Goal: Task Accomplishment & Management: Manage account settings

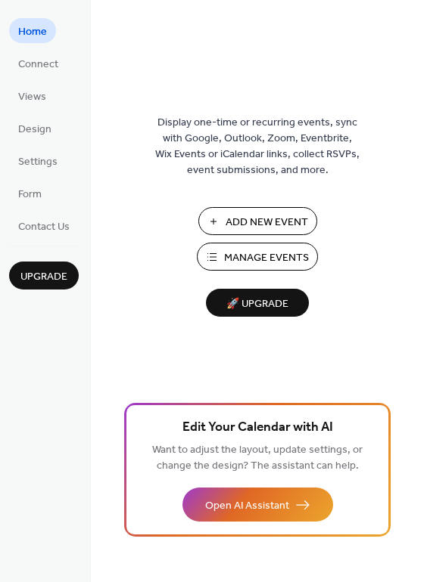
click at [272, 260] on span "Manage Events" at bounding box center [266, 258] width 85 height 16
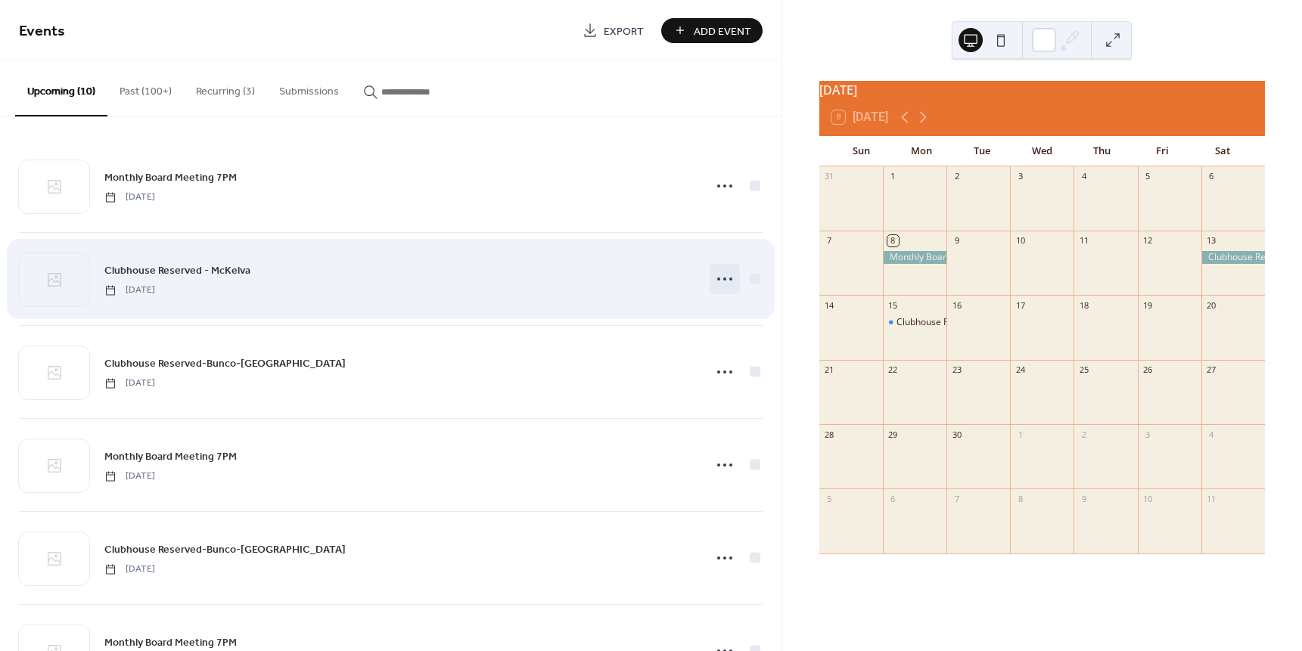
click at [722, 275] on icon at bounding box center [725, 279] width 24 height 24
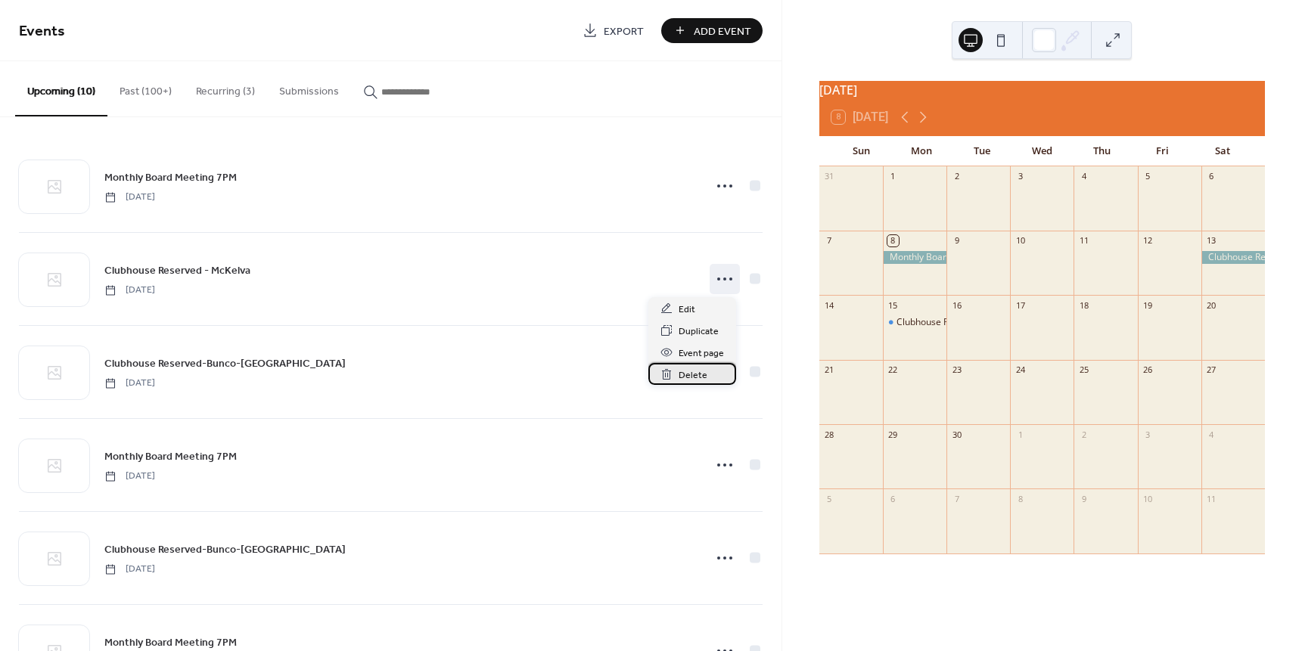
click at [695, 376] on span "Delete" at bounding box center [692, 376] width 29 height 16
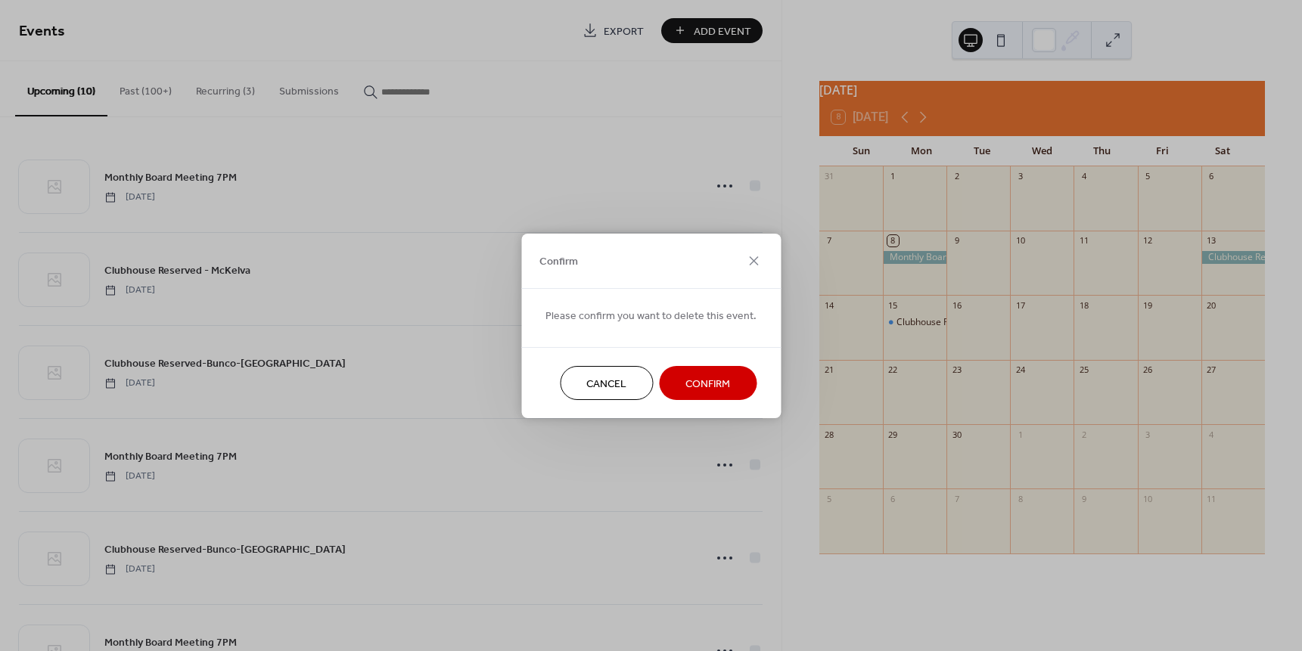
click at [706, 384] on span "Confirm" at bounding box center [707, 384] width 45 height 16
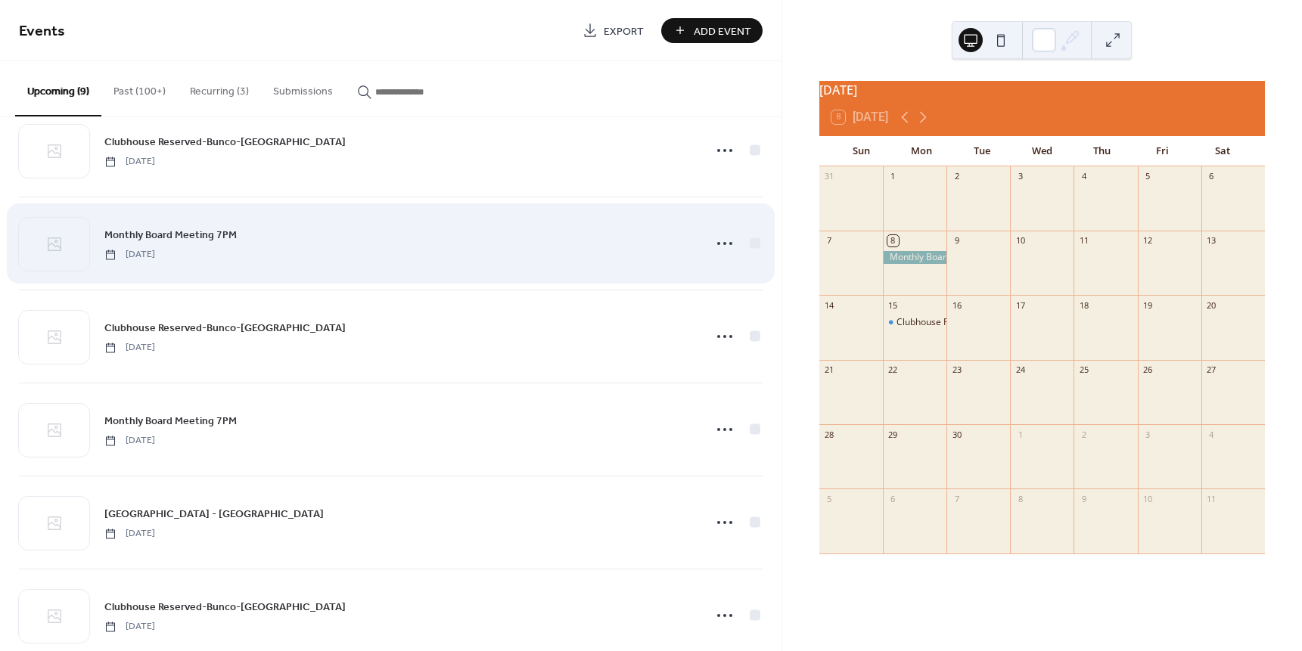
scroll to position [151, 0]
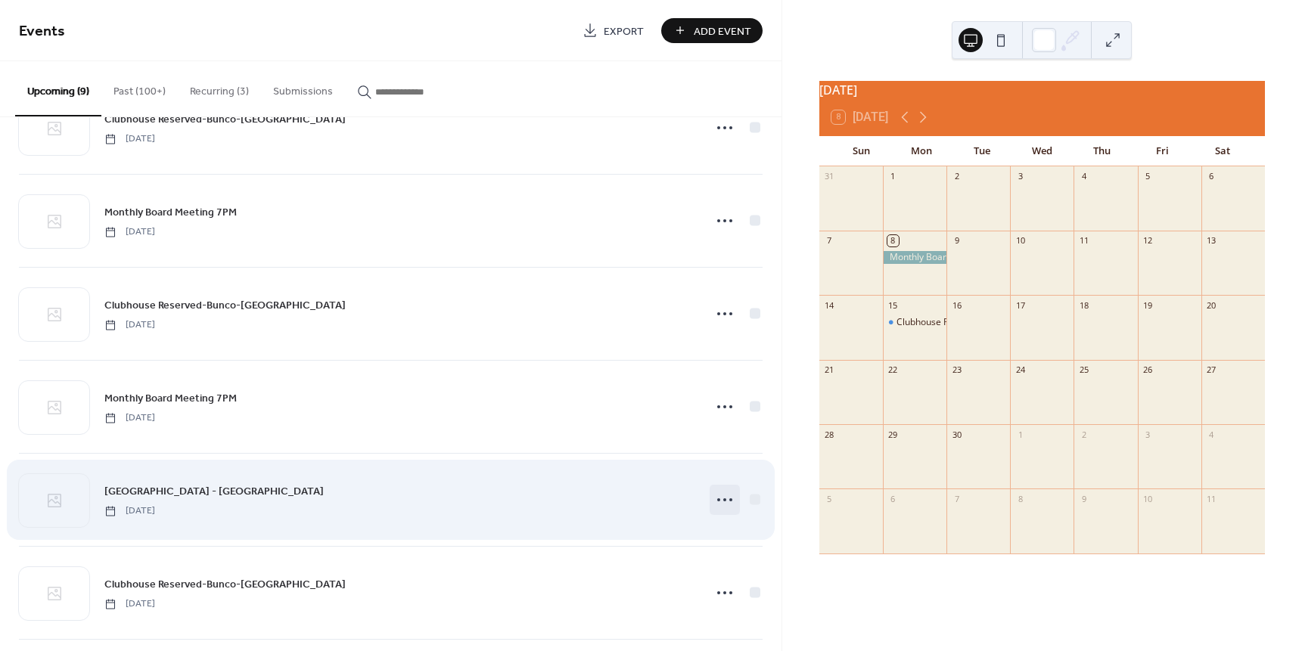
click at [720, 501] on icon at bounding box center [725, 500] width 24 height 24
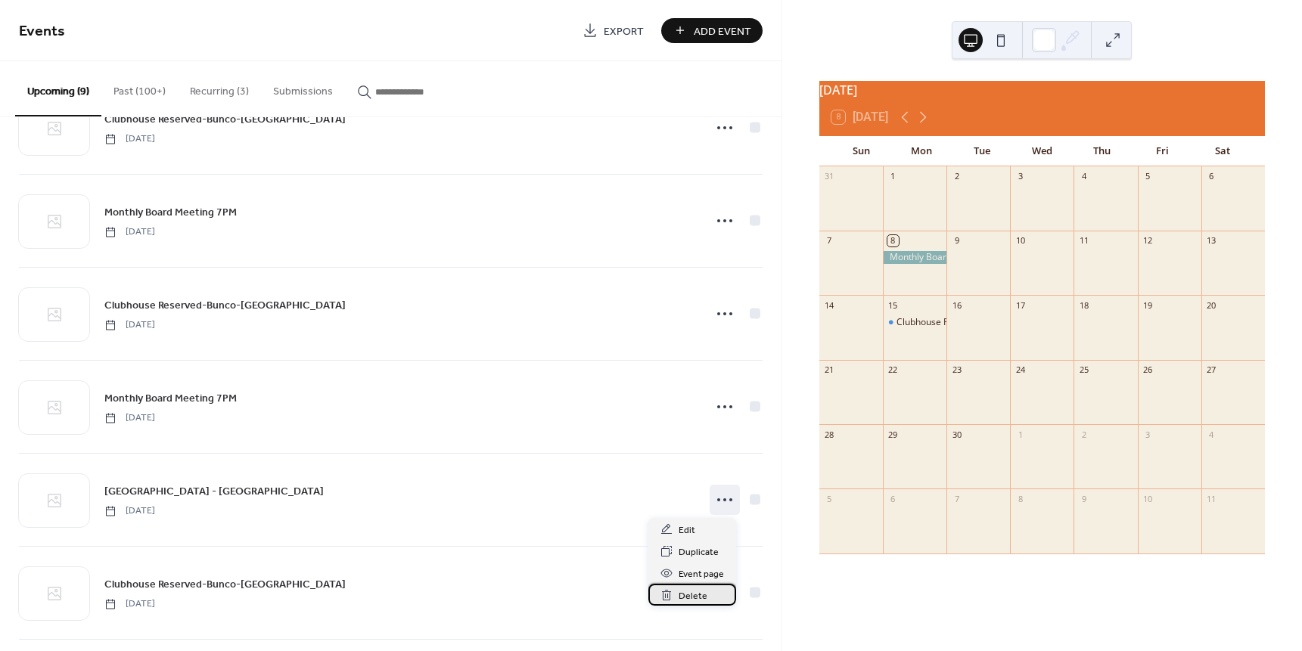
click at [694, 598] on span "Delete" at bounding box center [692, 596] width 29 height 16
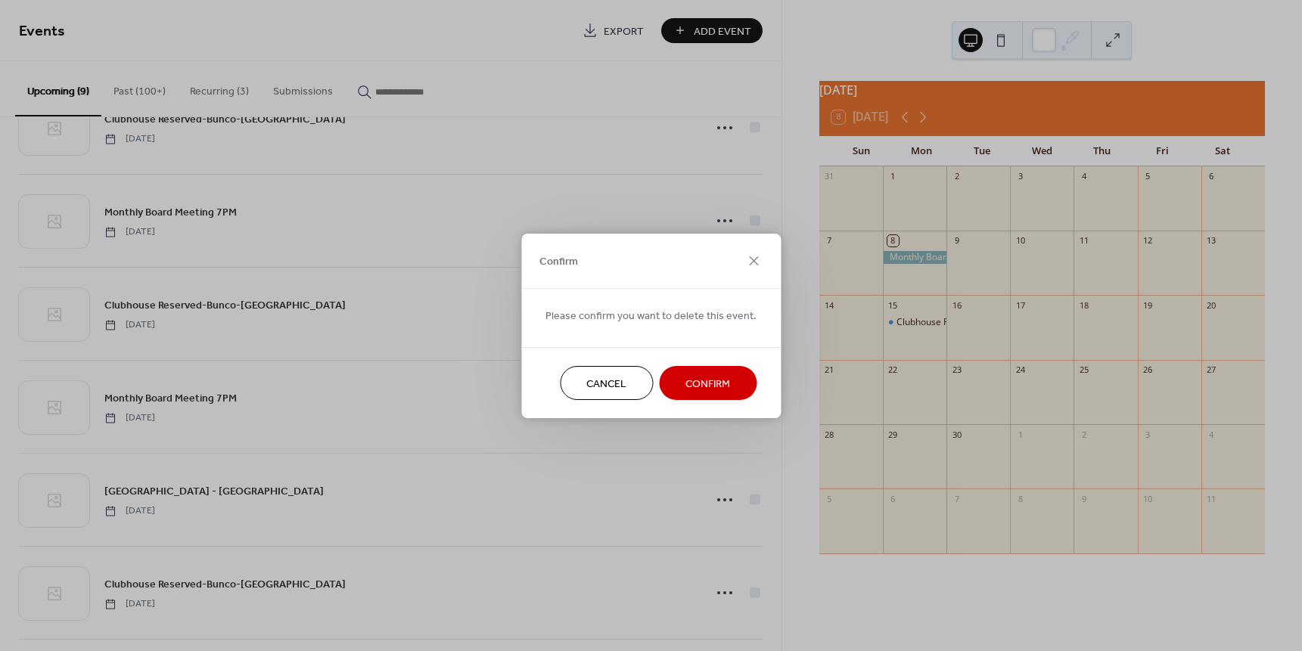
click at [694, 384] on span "Confirm" at bounding box center [707, 384] width 45 height 16
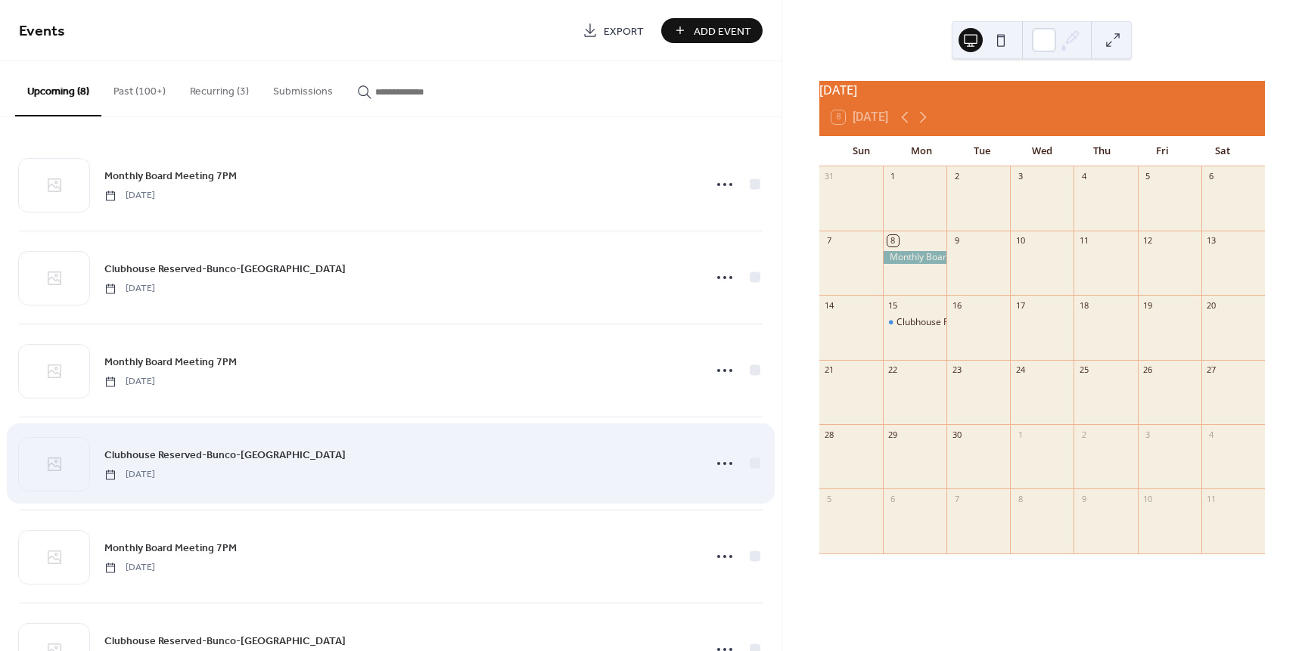
scroll to position [0, 0]
